Goal: Transaction & Acquisition: Purchase product/service

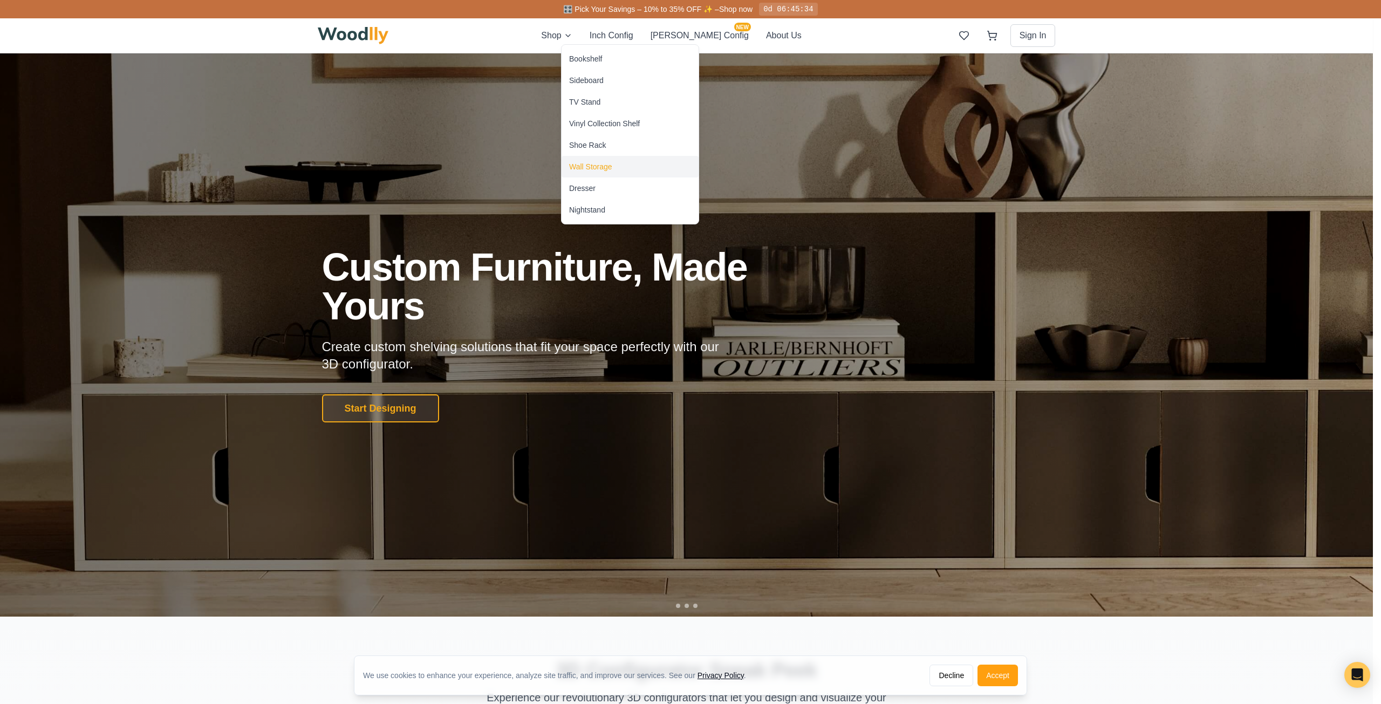
click at [610, 166] on div "Wall Storage" at bounding box center [590, 166] width 43 height 11
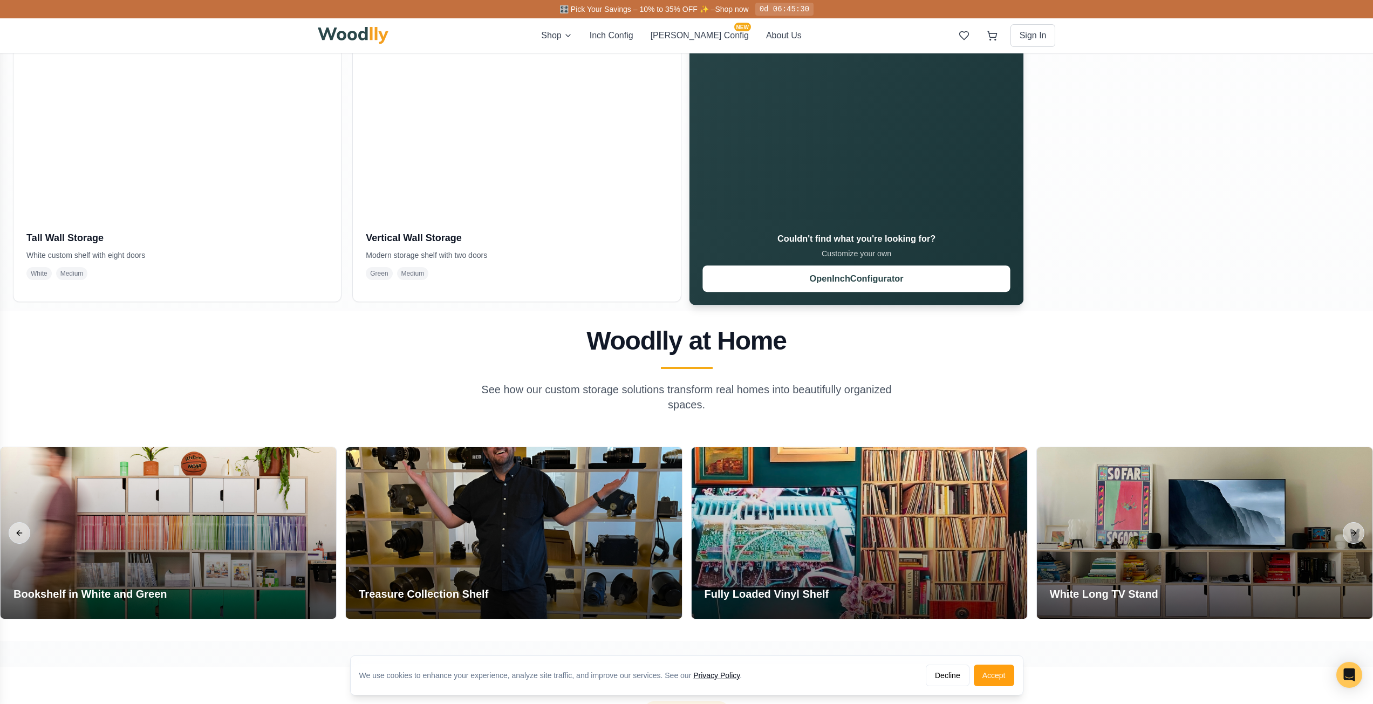
scroll to position [809, 0]
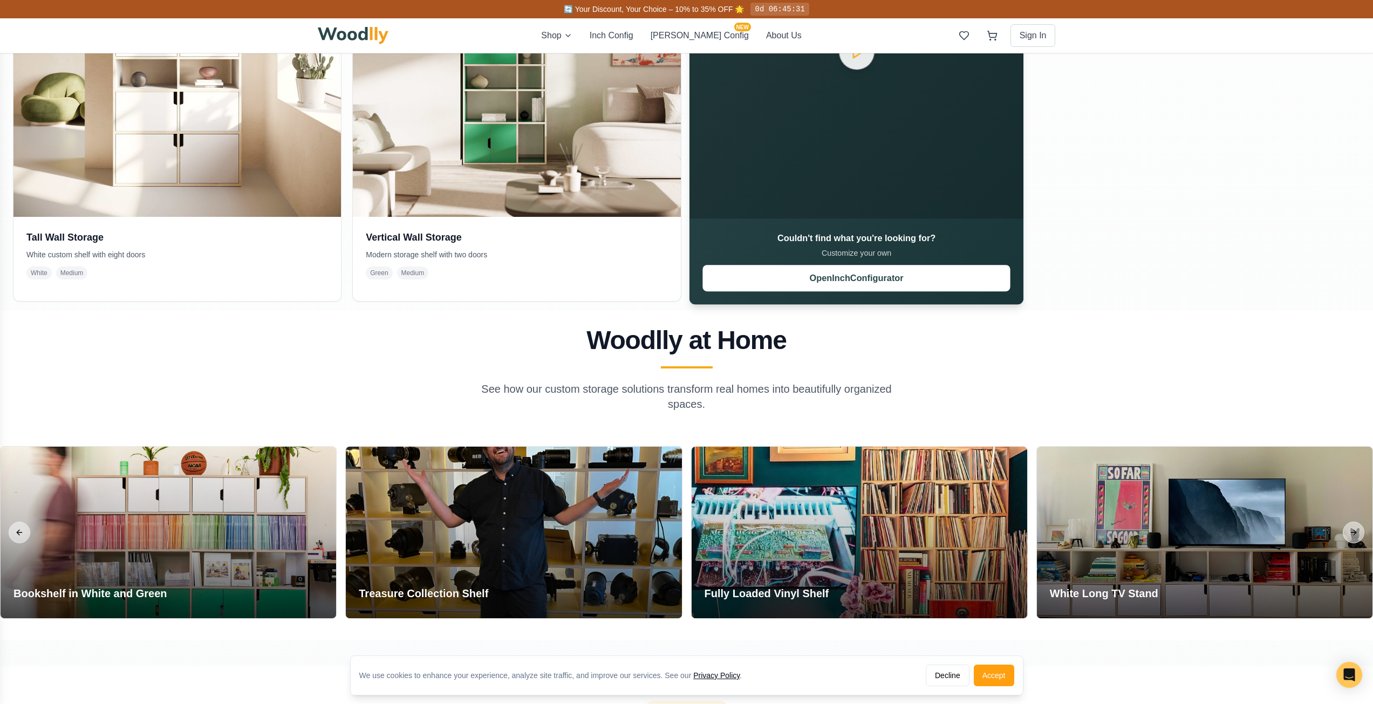
click at [832, 264] on div "Couldn't find what you're looking for? Customize your own Open Inch Configurator" at bounding box center [855, 261] width 307 height 59
click at [827, 276] on button "Open Inch Configurator" at bounding box center [855, 278] width 307 height 26
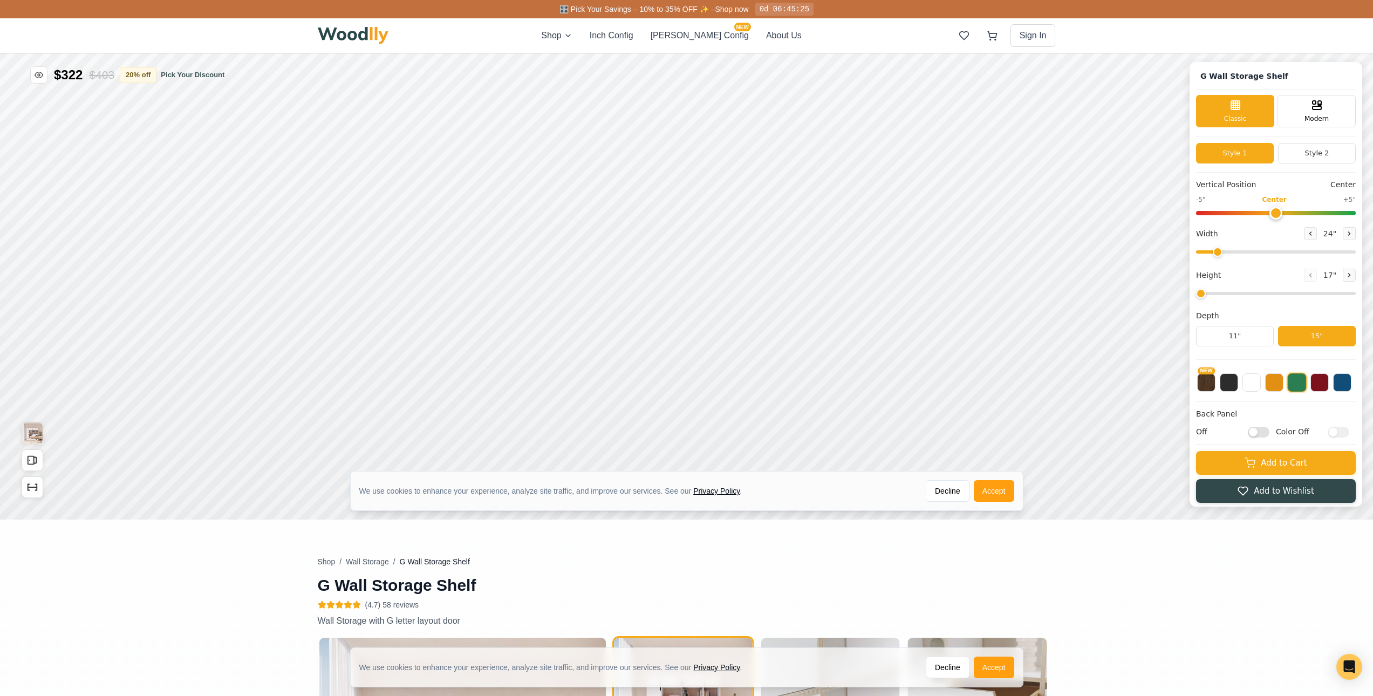
scroll to position [28, 0]
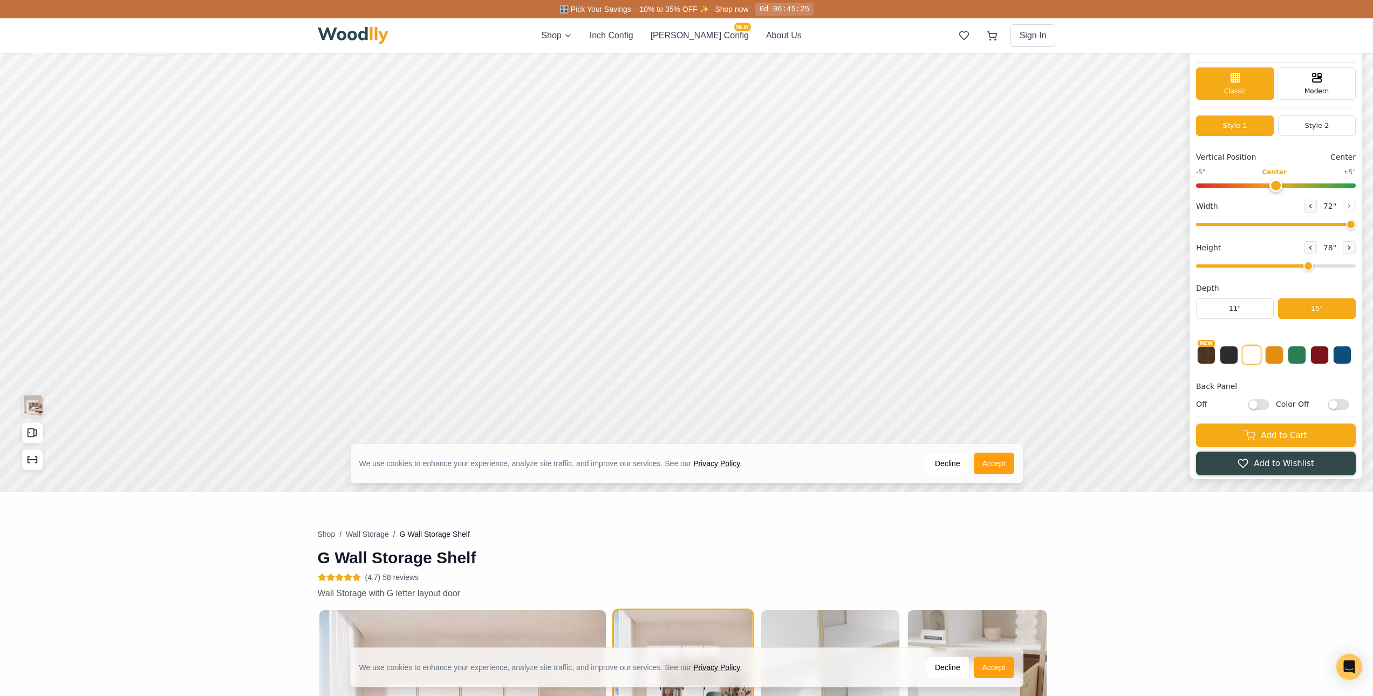
type input "72"
type input "6"
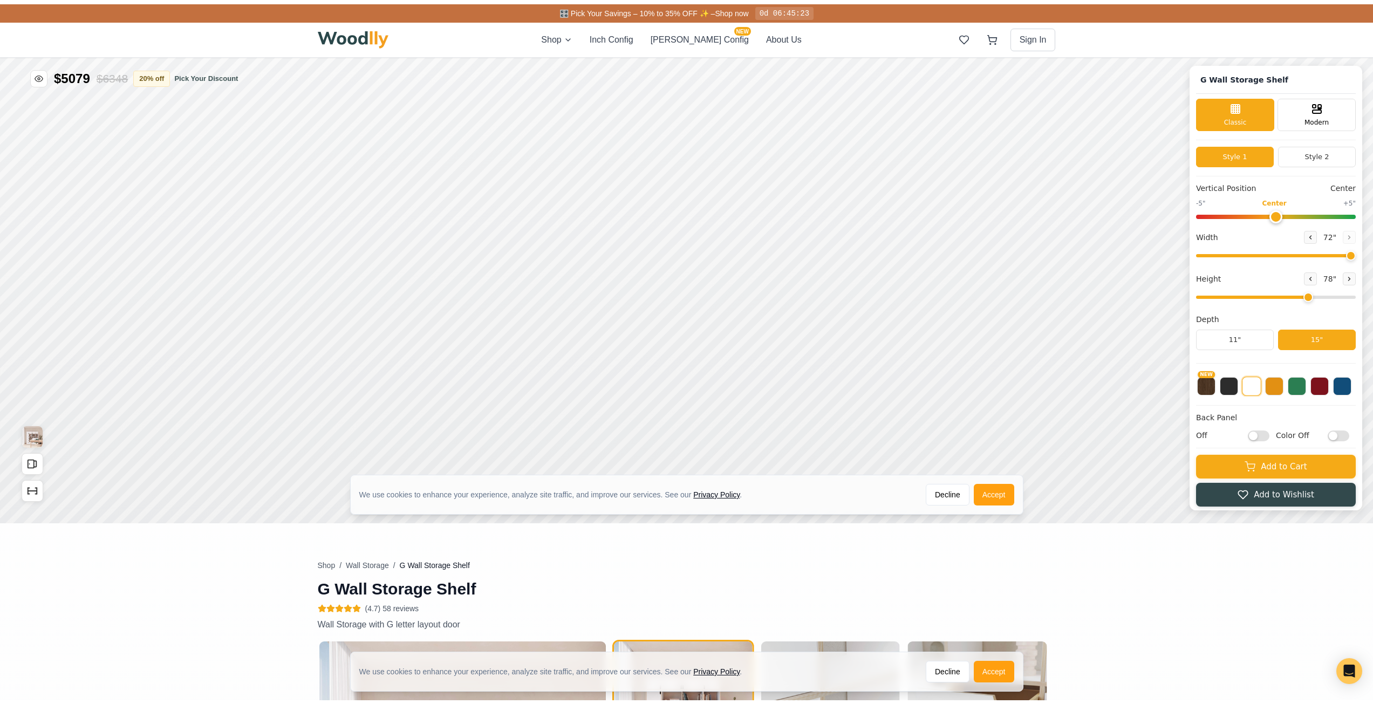
scroll to position [0, 0]
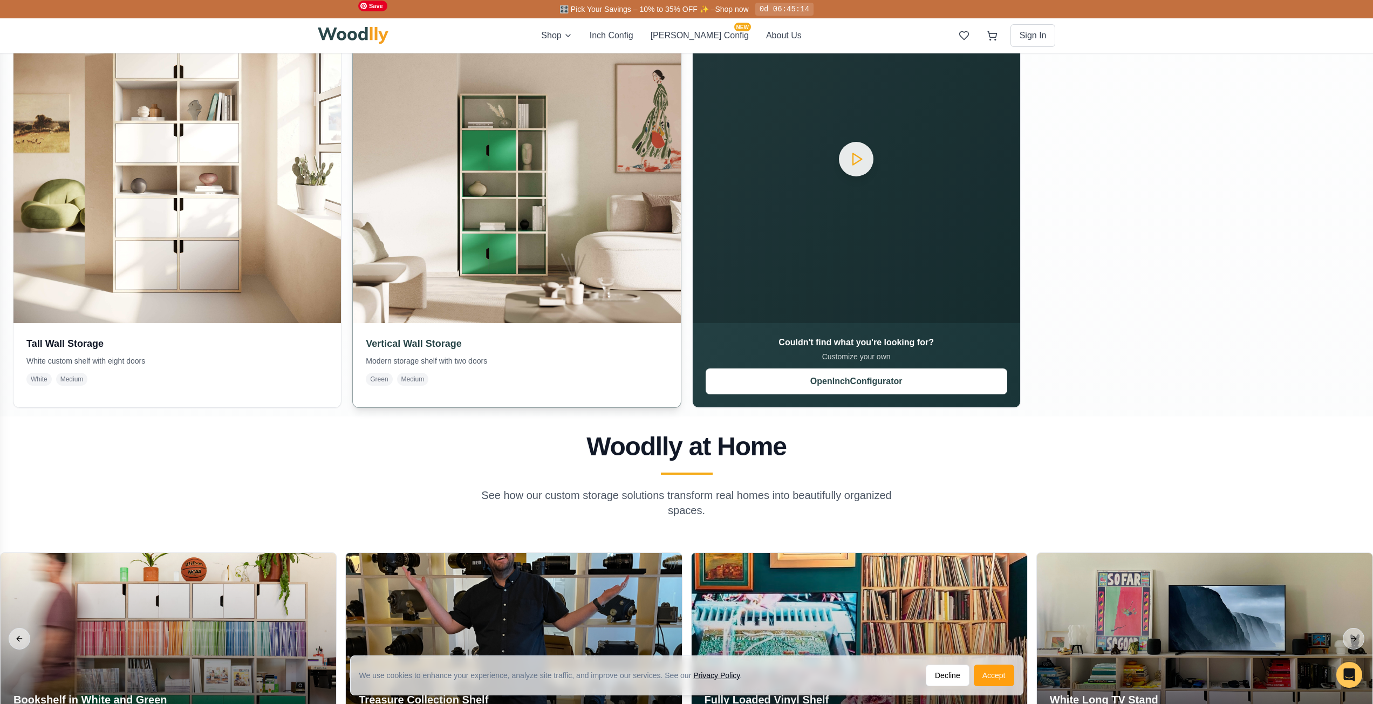
scroll to position [755, 0]
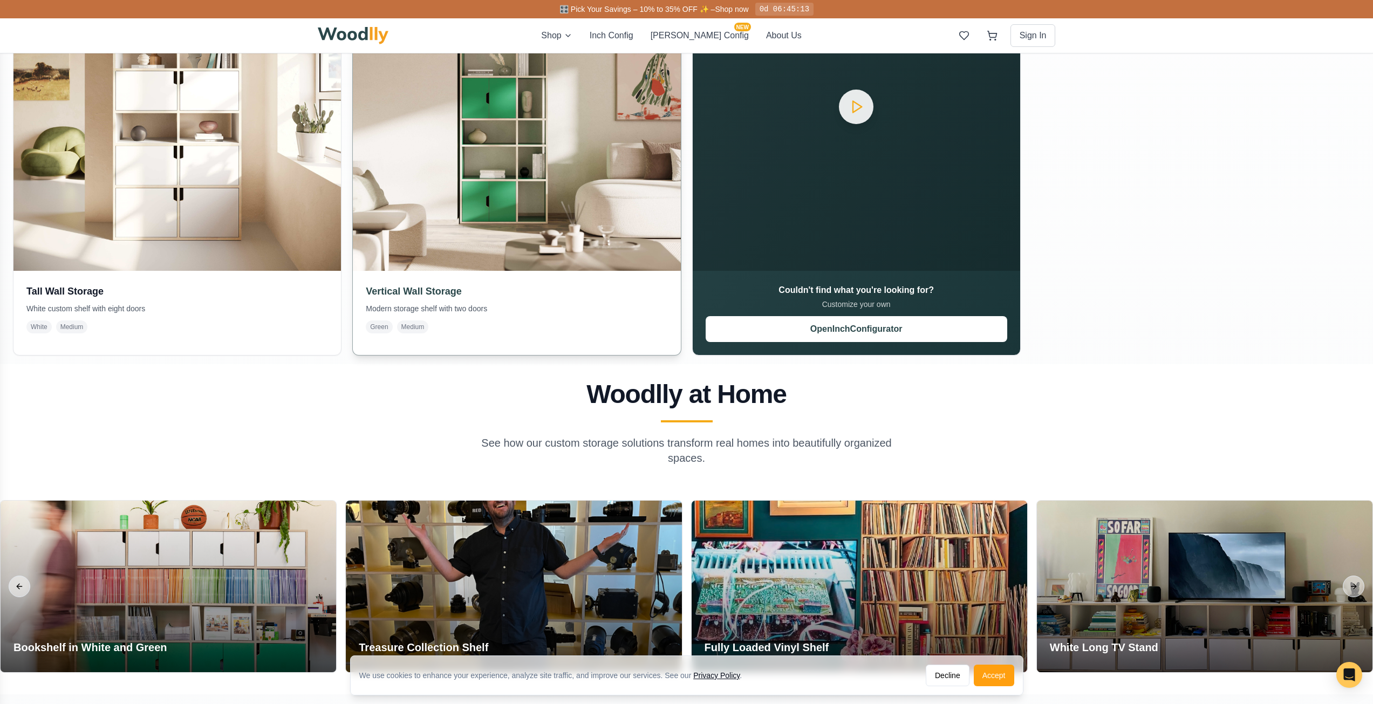
click at [499, 326] on div "Green Medium" at bounding box center [516, 326] width 301 height 13
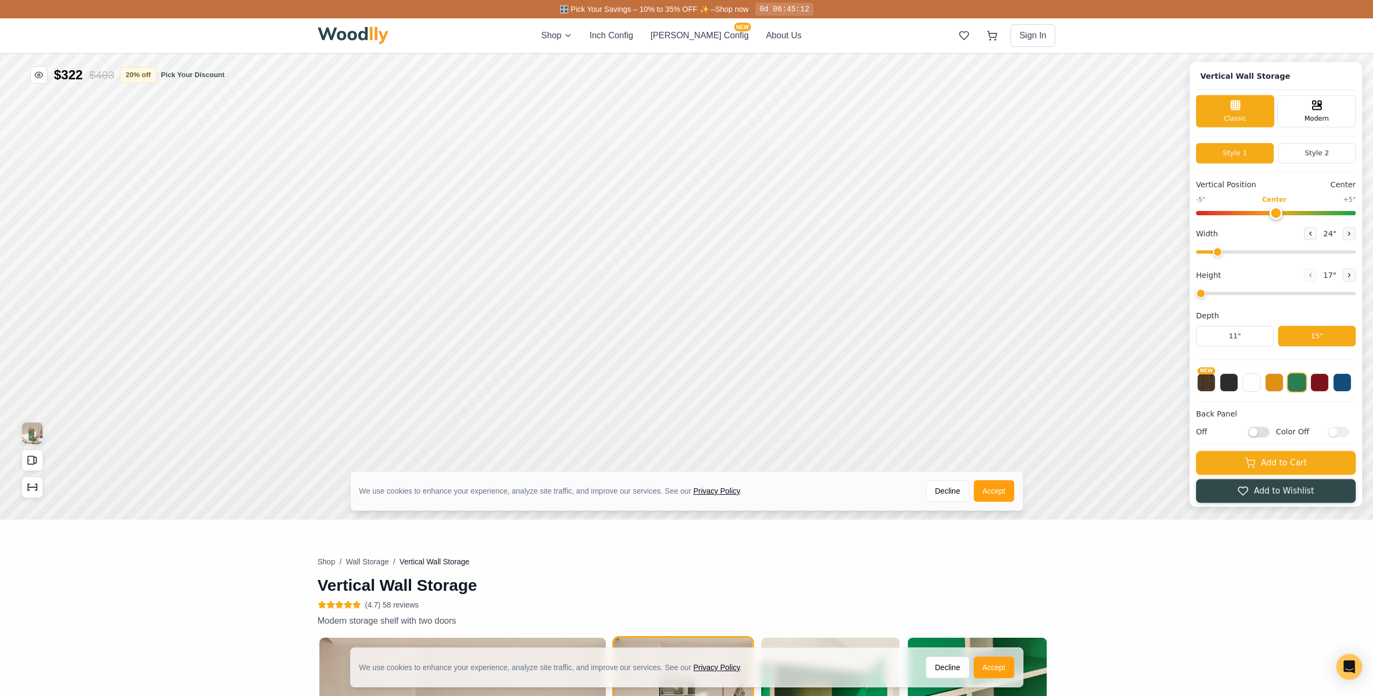
type input "5"
type input "35"
type input "5"
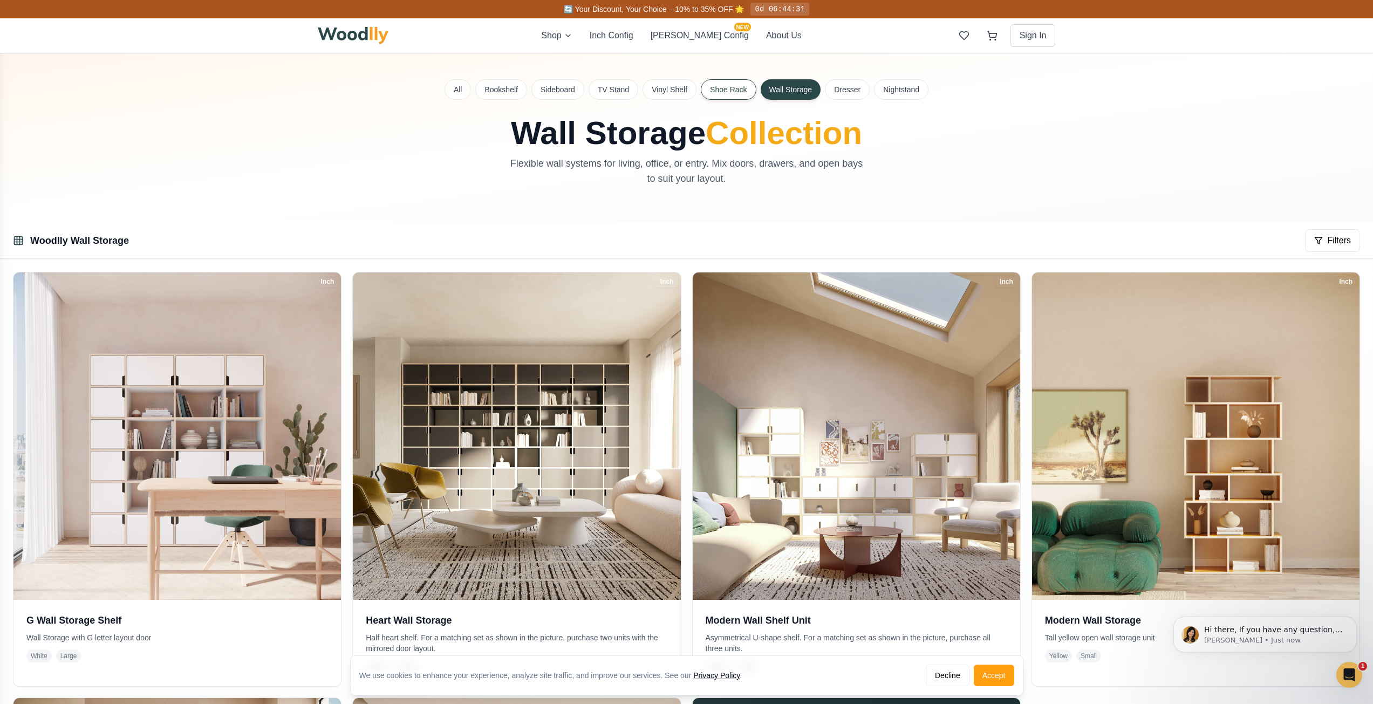
click at [712, 85] on button "Shoe Rack" at bounding box center [728, 89] width 55 height 20
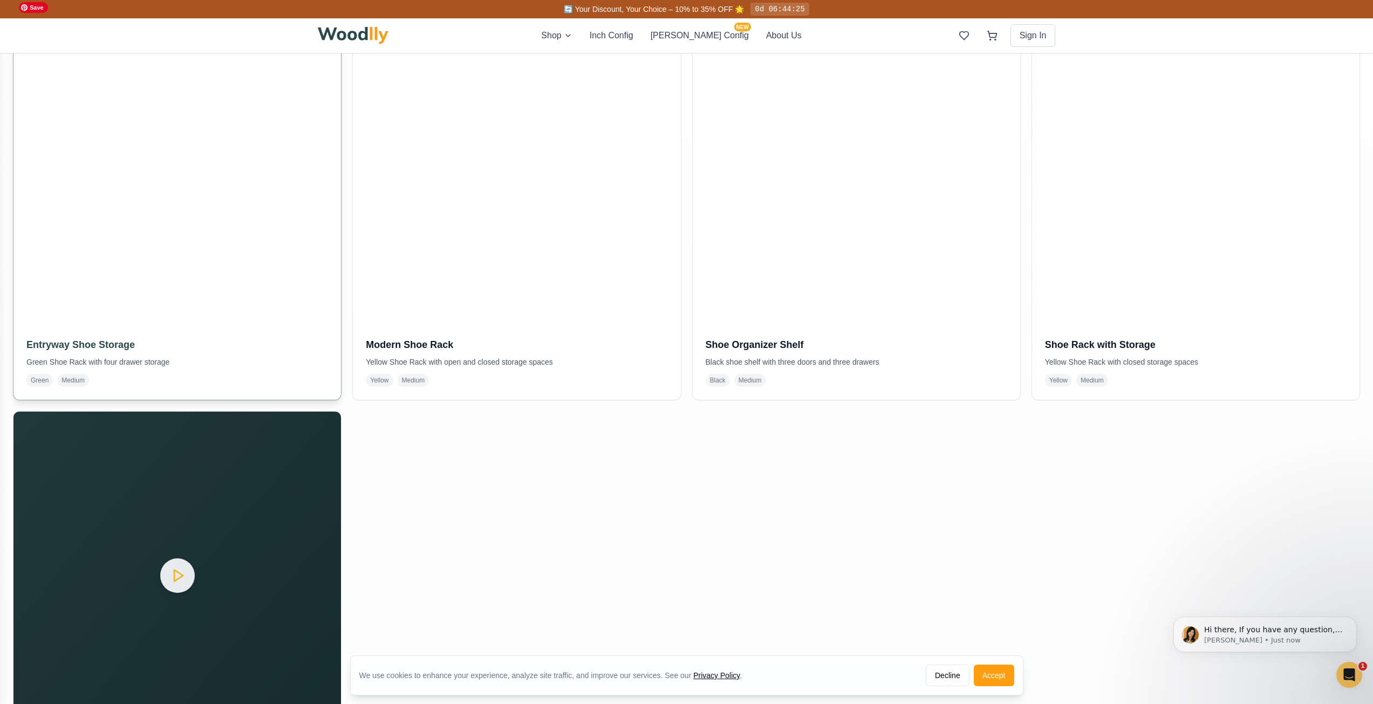
scroll to position [288, 0]
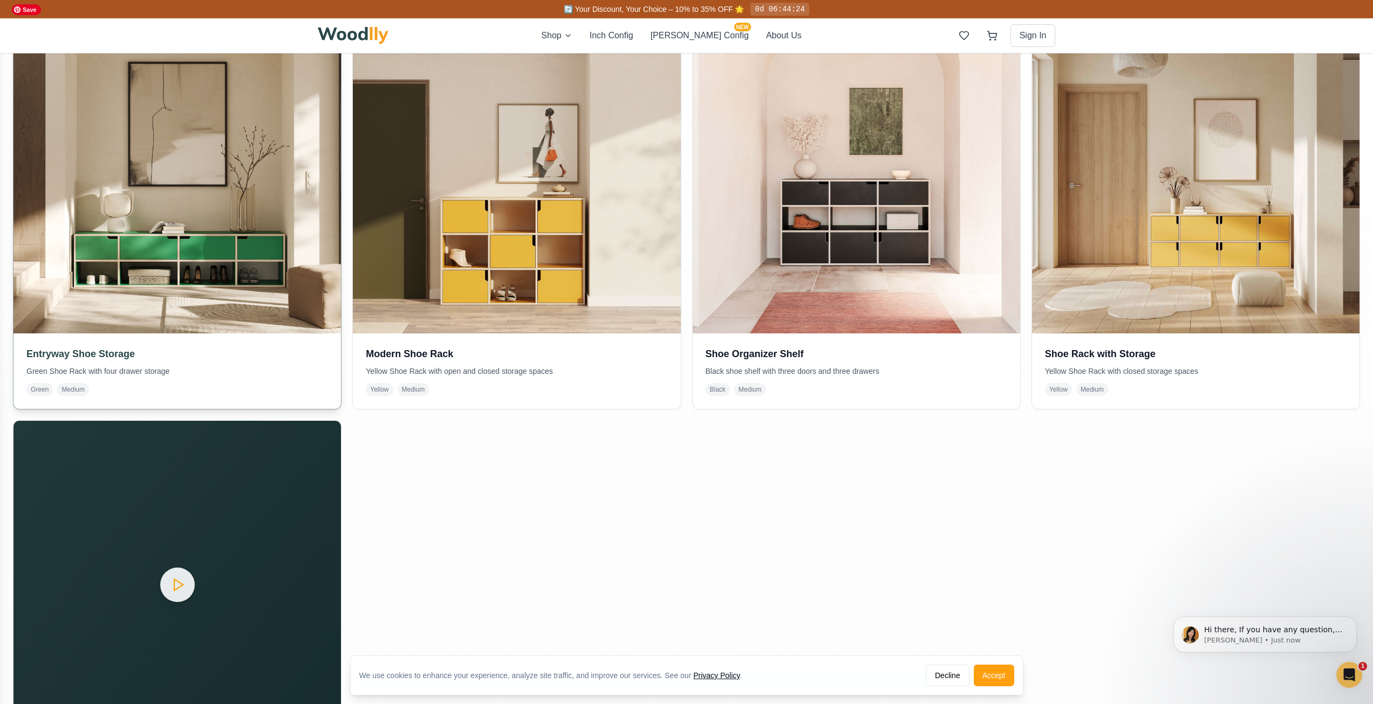
click at [262, 274] on img at bounding box center [177, 170] width 344 height 344
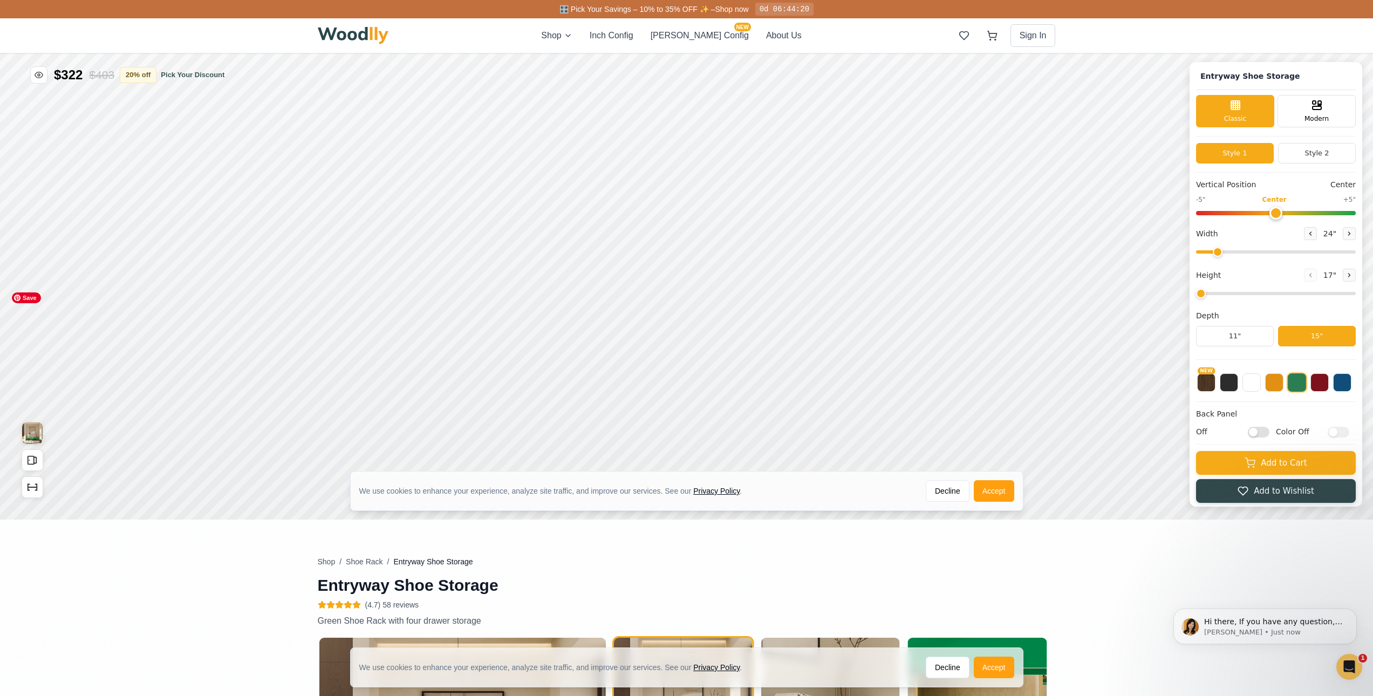
type input "67"
type input "2"
